Goal: Navigation & Orientation: Find specific page/section

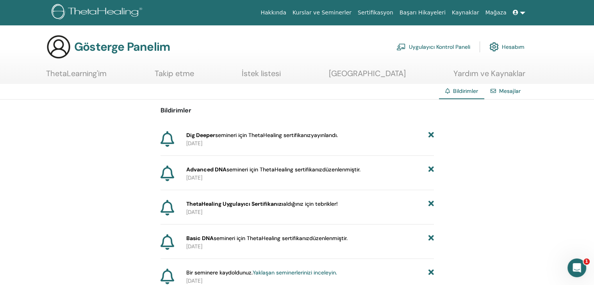
scroll to position [39, 0]
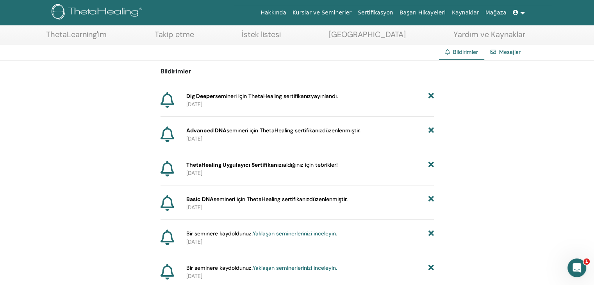
click at [287, 94] on font "semineri için ThetaHealing sertifikanız" at bounding box center [263, 96] width 96 height 7
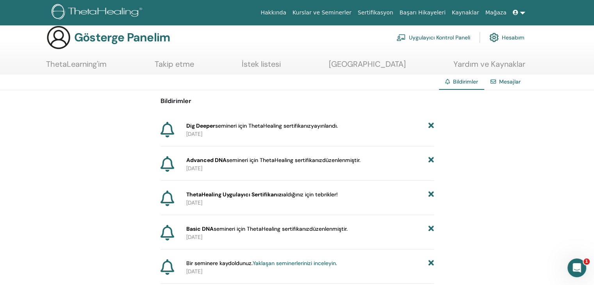
scroll to position [0, 0]
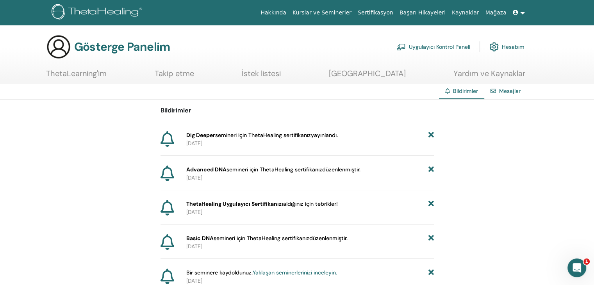
click at [204, 135] on font "Dig Deeper" at bounding box center [200, 135] width 29 height 7
click at [171, 139] on icon at bounding box center [168, 139] width 14 height 16
click at [514, 44] on font "Hesabım" at bounding box center [513, 47] width 23 height 7
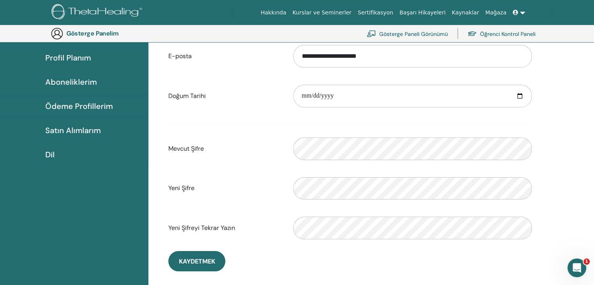
scroll to position [95, 0]
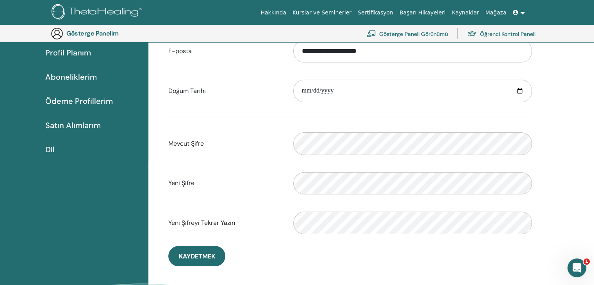
click at [87, 126] on font "Satın Alımlarım" at bounding box center [72, 125] width 55 height 10
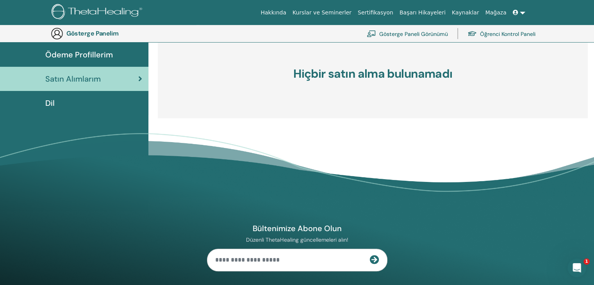
scroll to position [56, 0]
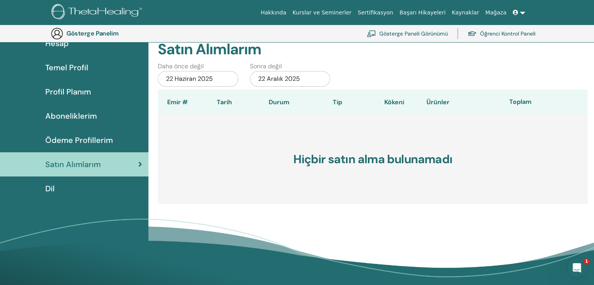
click at [93, 113] on font "Aboneliklerim" at bounding box center [71, 116] width 52 height 10
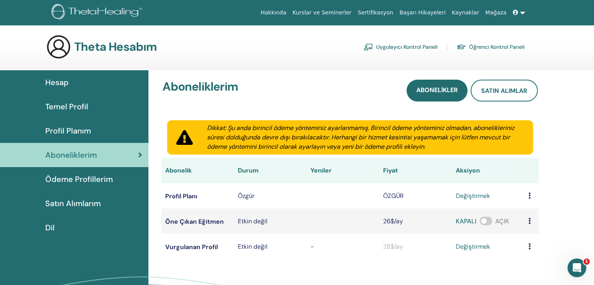
click at [57, 83] on font "Hesap" at bounding box center [56, 82] width 23 height 10
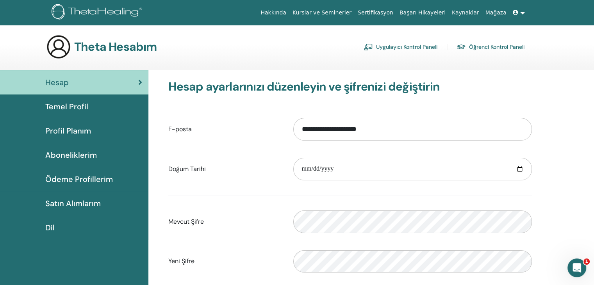
click at [390, 10] on font "Sertifikasyon" at bounding box center [376, 12] width 36 height 6
click at [526, 13] on link at bounding box center [519, 12] width 19 height 14
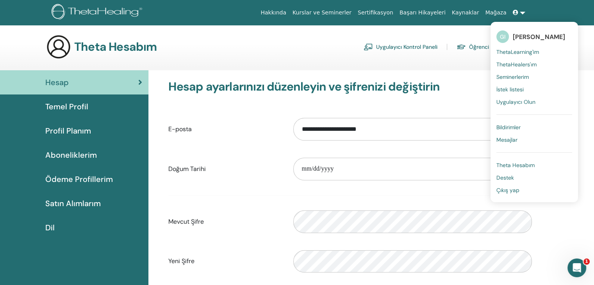
click at [525, 13] on link at bounding box center [519, 12] width 19 height 14
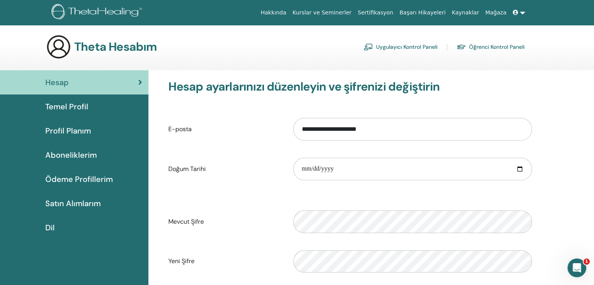
click at [525, 13] on link at bounding box center [519, 12] width 19 height 14
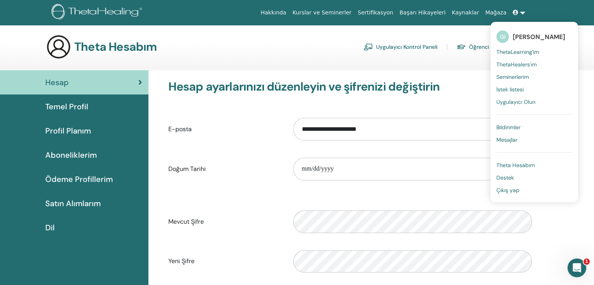
click at [509, 140] on font "Mesajlar" at bounding box center [506, 139] width 21 height 7
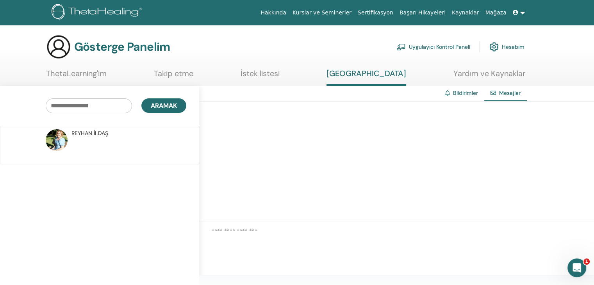
click at [84, 131] on font "REYHAN" at bounding box center [81, 133] width 21 height 7
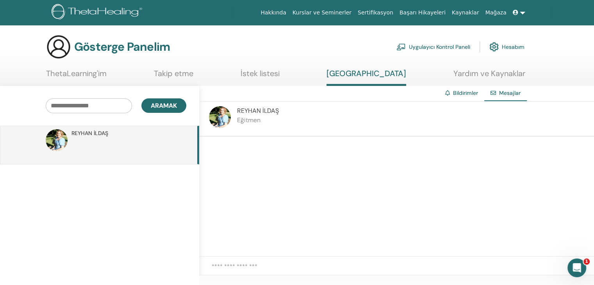
click at [84, 74] on font "ThetaLearning'im" at bounding box center [76, 73] width 61 height 10
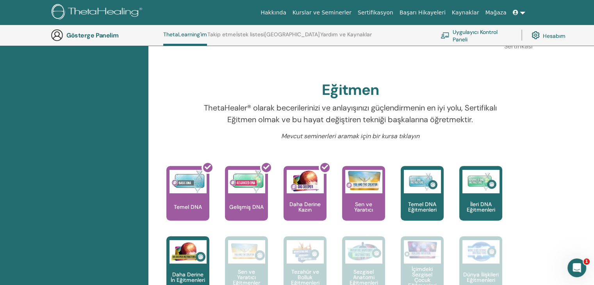
scroll to position [255, 0]
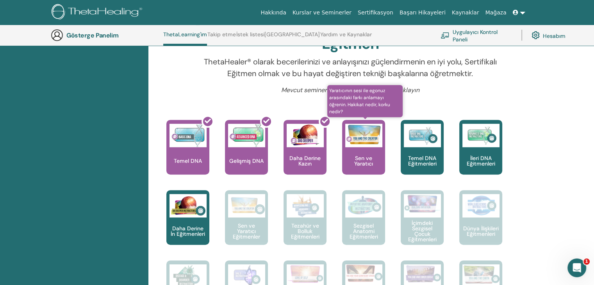
click at [367, 153] on div "Sen ve Yaratıcı" at bounding box center [363, 147] width 43 height 55
